Goal: Information Seeking & Learning: Learn about a topic

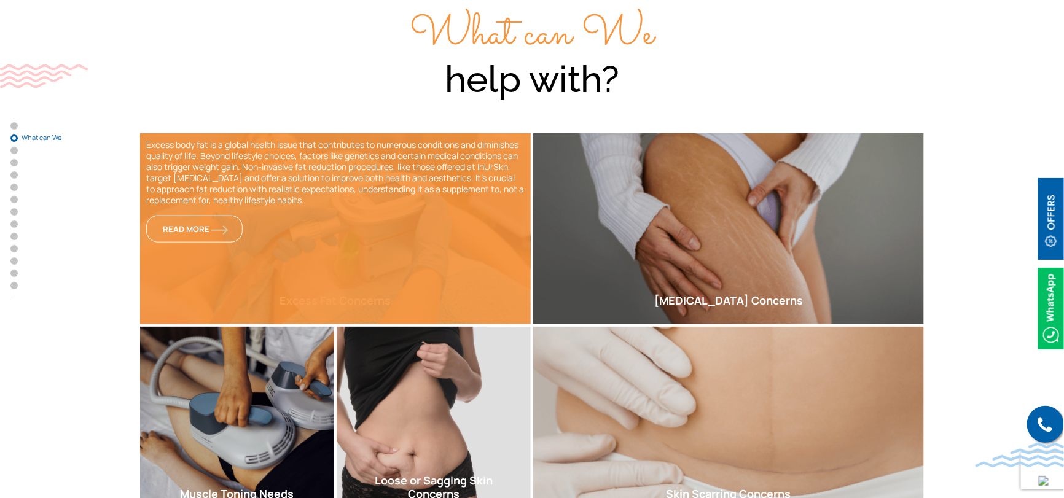
scroll to position [430, 0]
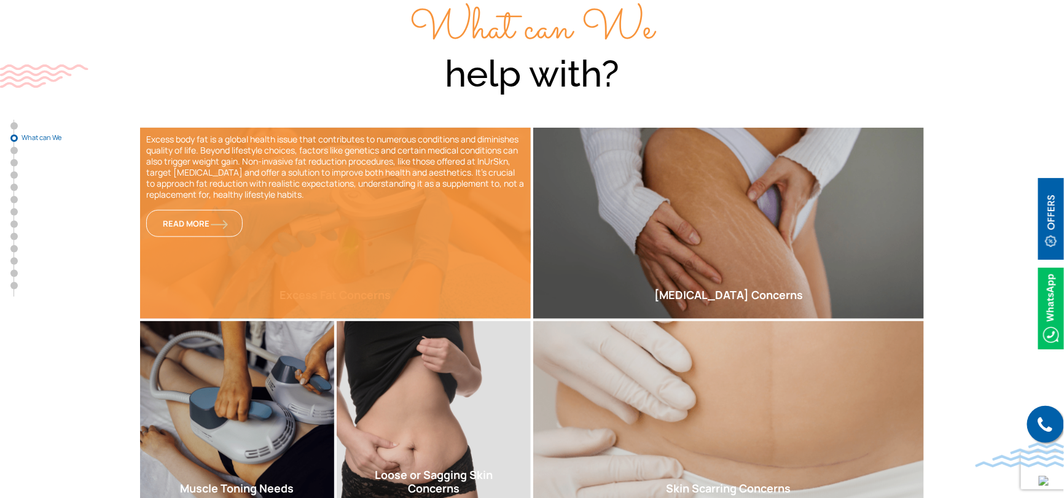
click at [408, 210] on div "Excess body fat is a global health issue that contributes to numerous condition…" at bounding box center [335, 223] width 391 height 191
click at [210, 218] on span "Read More" at bounding box center [194, 223] width 63 height 11
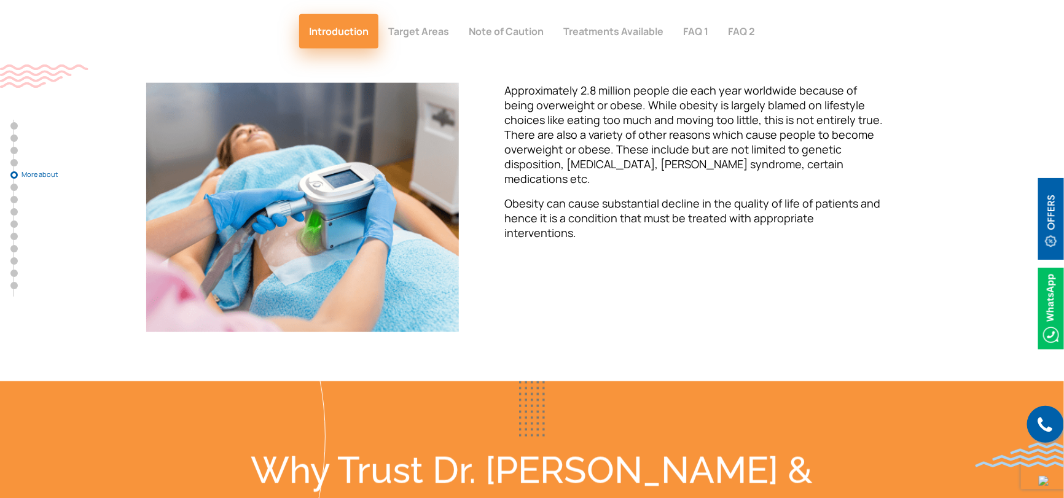
scroll to position [2390, 0]
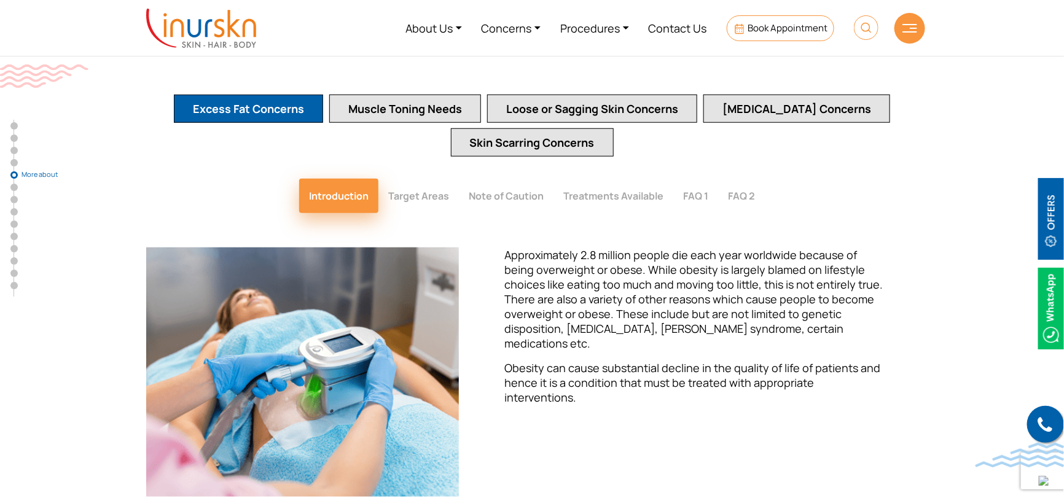
click at [256, 95] on button "Excess Fat Concerns" at bounding box center [248, 109] width 149 height 28
click at [435, 179] on button "Target Areas" at bounding box center [419, 196] width 81 height 34
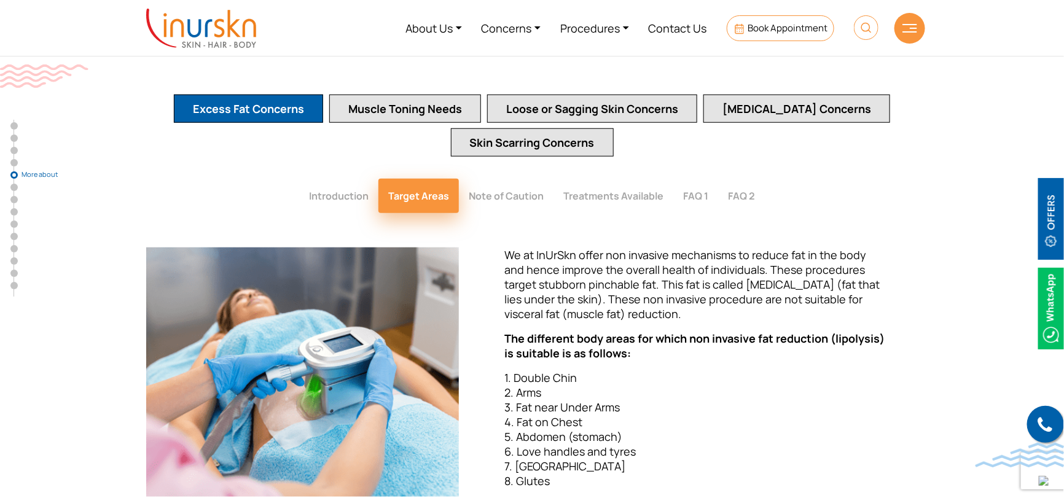
click at [513, 179] on button "Note of Caution" at bounding box center [506, 196] width 95 height 34
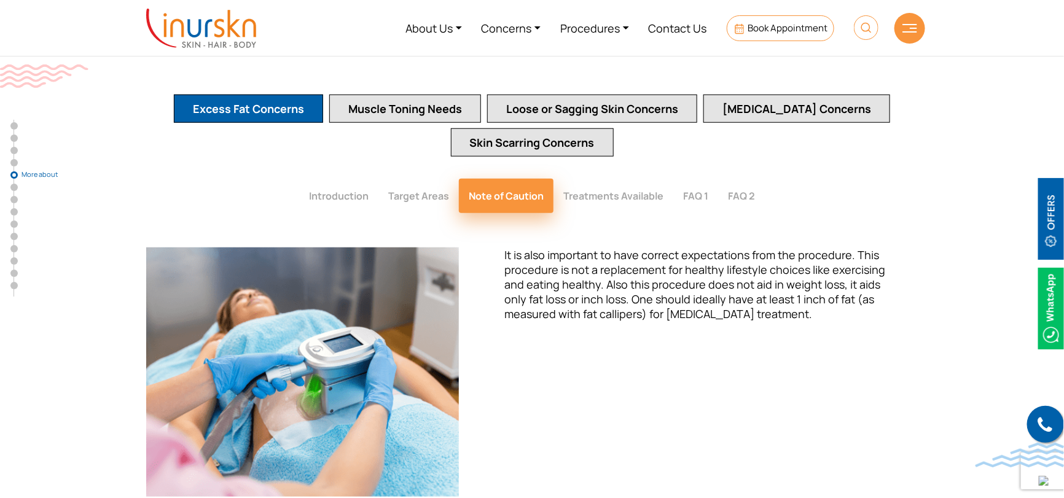
click at [599, 179] on button "Treatments Available" at bounding box center [614, 196] width 120 height 34
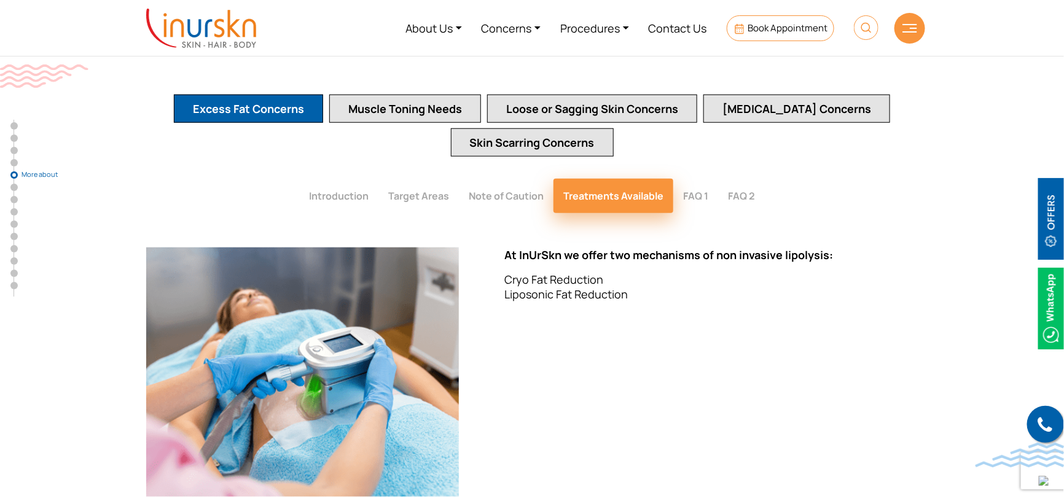
drag, startPoint x: 507, startPoint y: 264, endPoint x: 625, endPoint y: 261, distance: 118.0
click at [625, 272] on p "Cryo Fat Reduction Liposonic Fat Reduction" at bounding box center [696, 287] width 383 height 30
copy p "Liposonic Fat Reduction"
